Goal: Find specific page/section: Find specific page/section

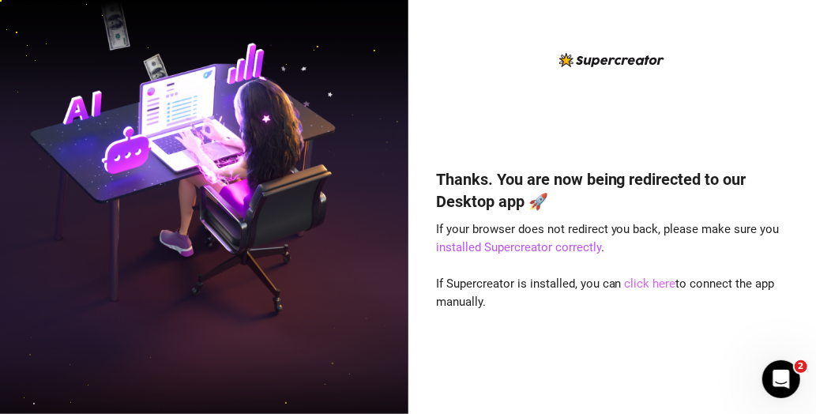
click at [652, 284] on link "click here" at bounding box center [650, 283] width 51 height 14
click at [659, 282] on link "click here" at bounding box center [650, 283] width 51 height 14
click at [800, 198] on div "Thanks. You are now being redirected to our Desktop app 🚀 If your browser does …" at bounding box center [612, 207] width 408 height 414
click at [498, 247] on link "installed Supercreator correctly" at bounding box center [518, 247] width 165 height 14
click at [637, 284] on link "click here" at bounding box center [650, 283] width 51 height 14
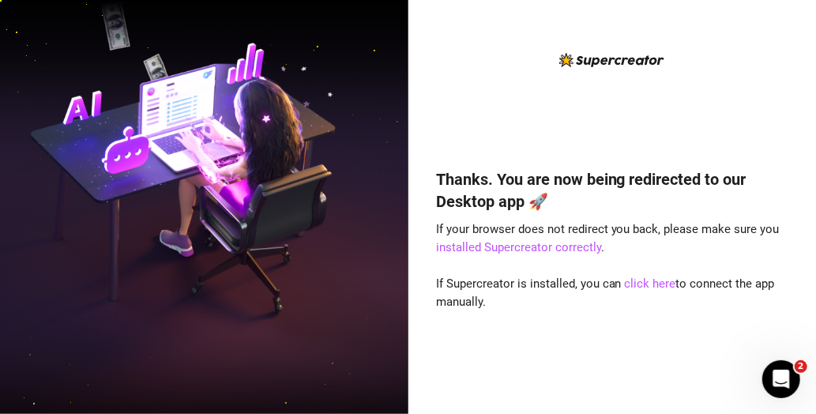
click at [813, 130] on div "Thanks. You are now being redirected to our Desktop app 🚀 If your browser does …" at bounding box center [612, 207] width 408 height 414
